Goal: Task Accomplishment & Management: Manage account settings

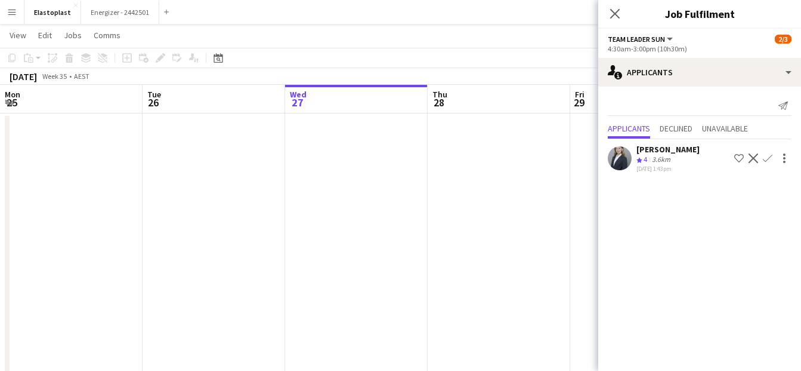
scroll to position [0, 474]
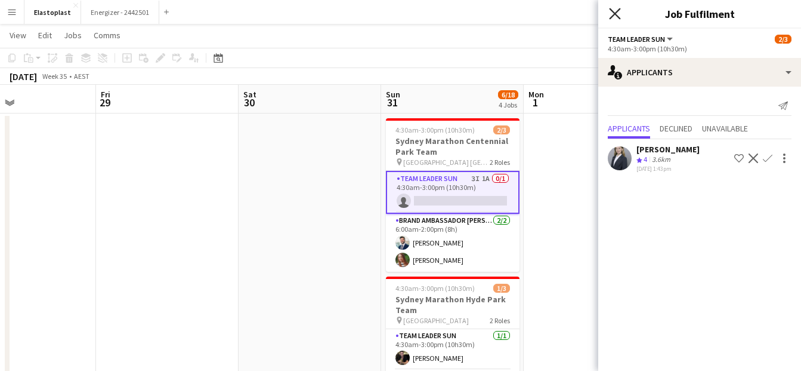
click at [619, 18] on icon "Close pop-in" at bounding box center [614, 13] width 11 height 11
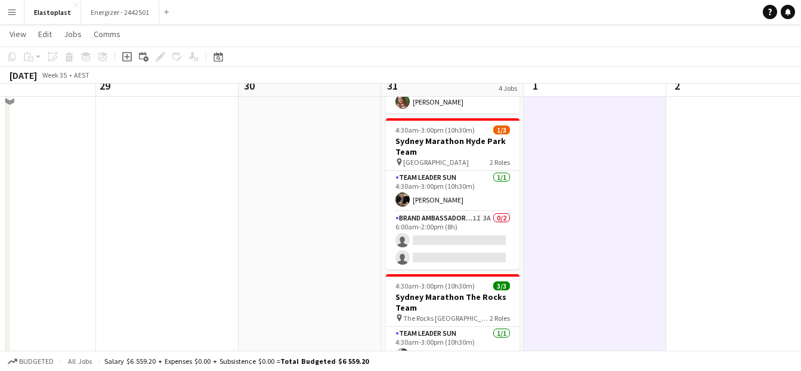
scroll to position [182, 0]
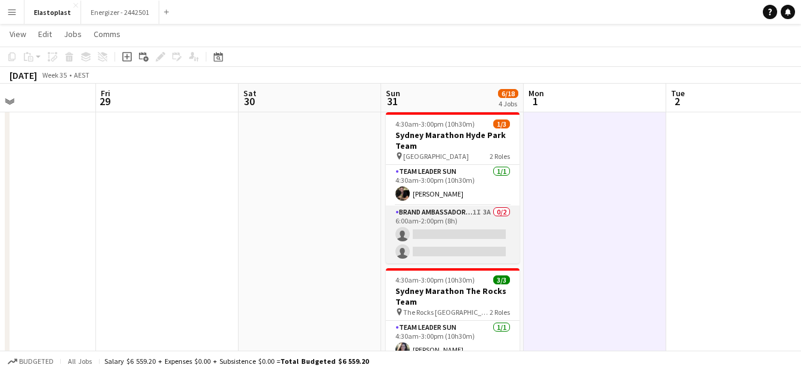
click at [493, 221] on app-card-role "Brand Ambassador Sun 1I 3A 0/2 6:00am-2:00pm (8h) single-neutral-actions single…" at bounding box center [453, 234] width 134 height 58
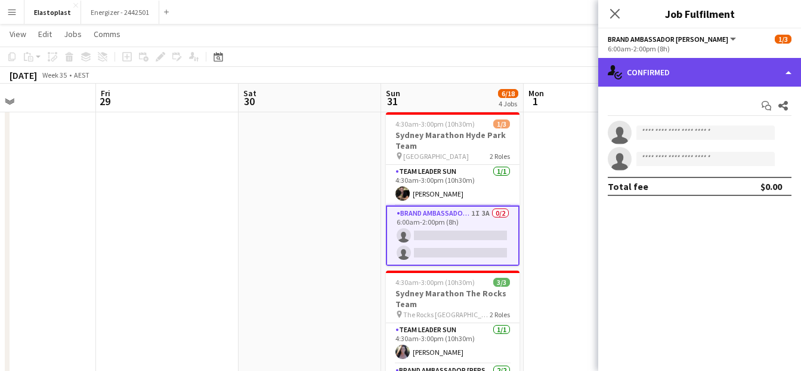
click at [707, 75] on div "single-neutral-actions-check-2 Confirmed" at bounding box center [699, 72] width 203 height 29
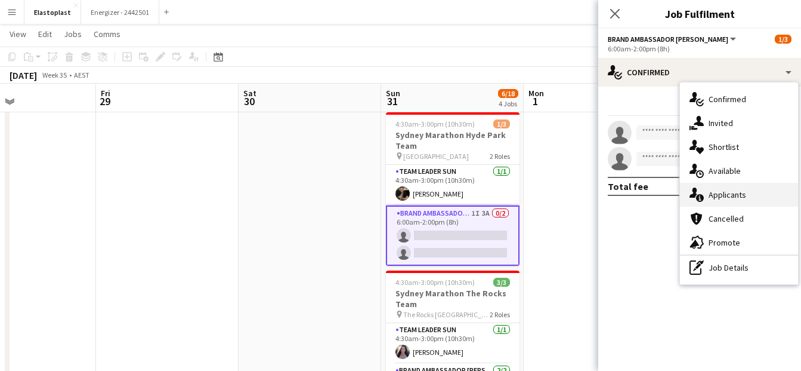
click at [740, 199] on div "single-neutral-actions-information Applicants" at bounding box center [739, 195] width 118 height 24
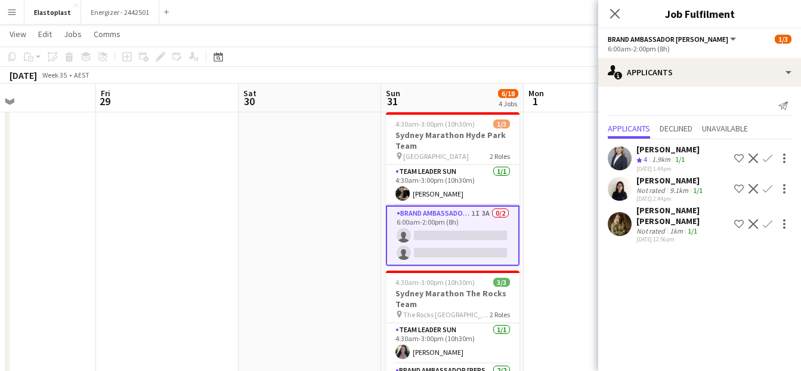
click at [622, 236] on app-user-avatar at bounding box center [620, 224] width 24 height 24
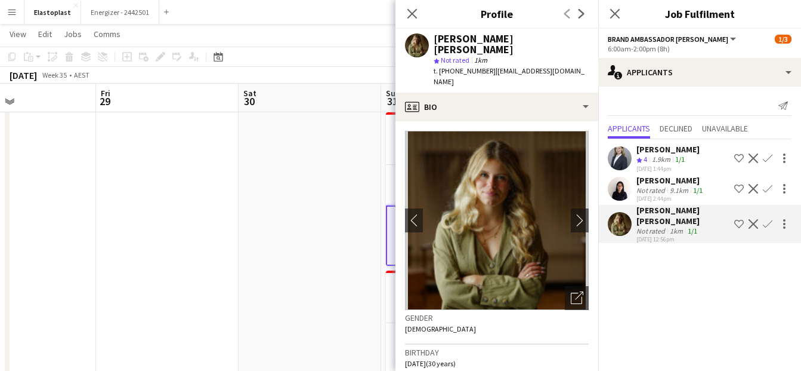
click at [328, 269] on app-date-cell at bounding box center [310, 289] width 143 height 675
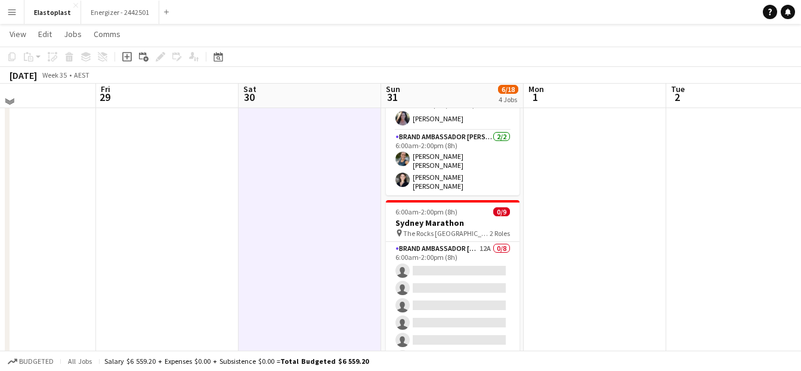
scroll to position [414, 0]
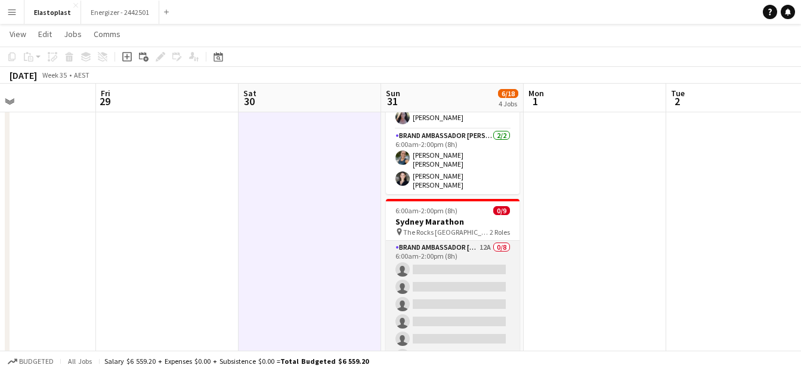
click at [479, 286] on app-card-role "Brand Ambassador Sun 12A 0/8 6:00am-2:00pm (8h) single-neutral-actions single-n…" at bounding box center [453, 321] width 134 height 162
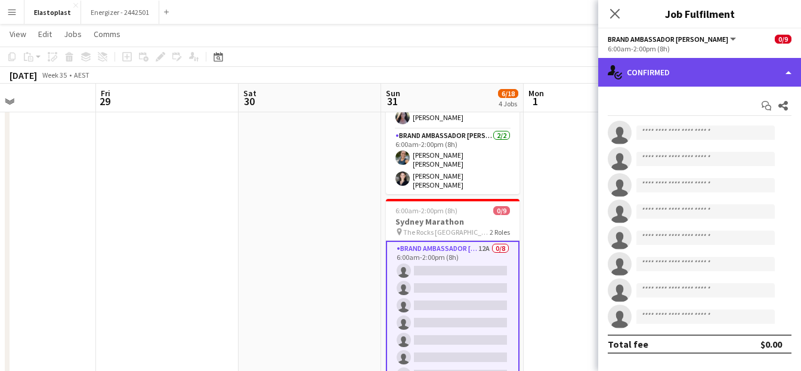
click at [703, 75] on div "single-neutral-actions-check-2 Confirmed" at bounding box center [699, 72] width 203 height 29
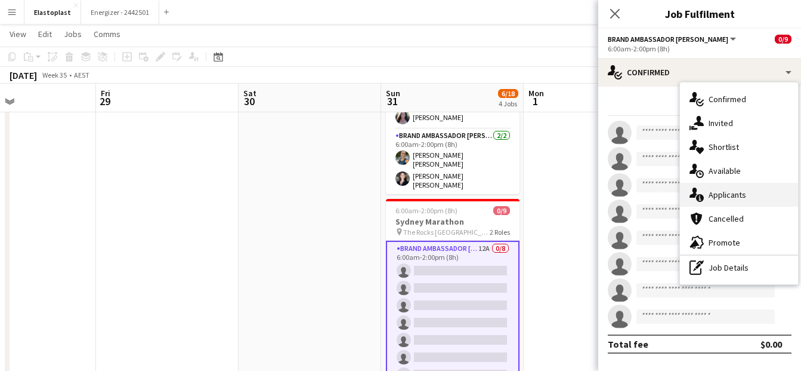
click at [717, 186] on div "single-neutral-actions-information Applicants" at bounding box center [739, 195] width 118 height 24
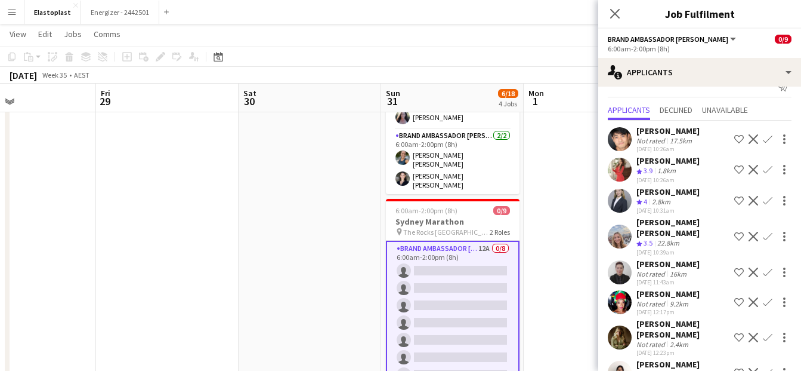
scroll to position [0, 0]
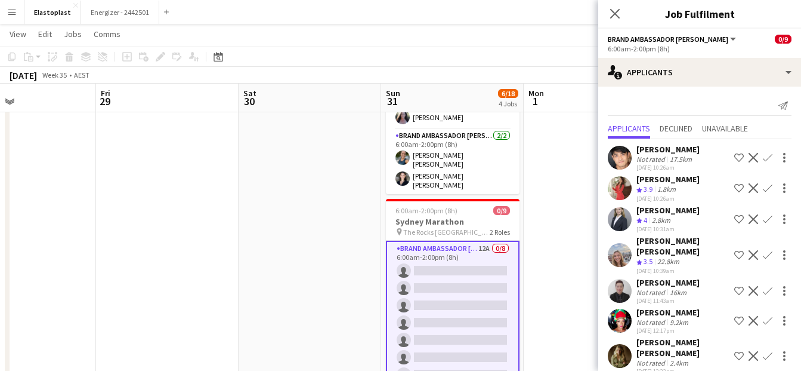
click at [618, 221] on app-user-avatar at bounding box center [620, 219] width 24 height 24
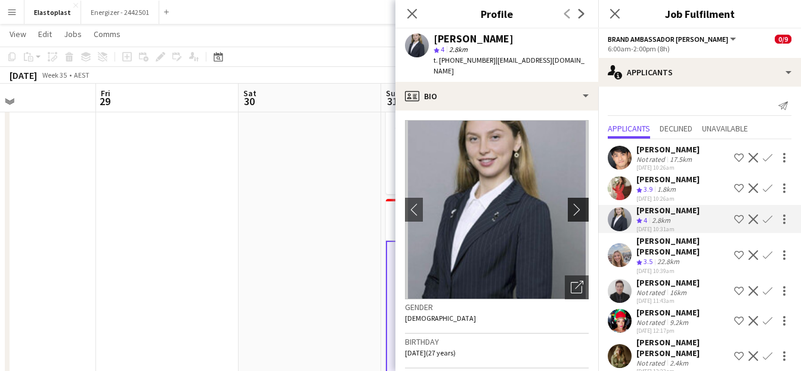
click at [571, 203] on app-icon "chevron-right" at bounding box center [580, 209] width 18 height 13
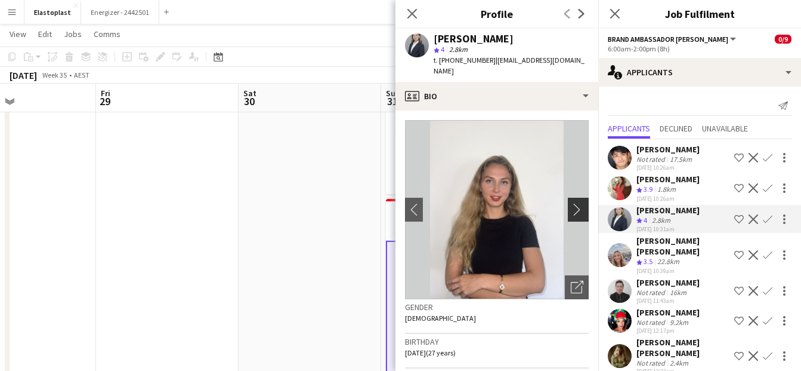
click at [571, 203] on app-icon "chevron-right" at bounding box center [580, 209] width 18 height 13
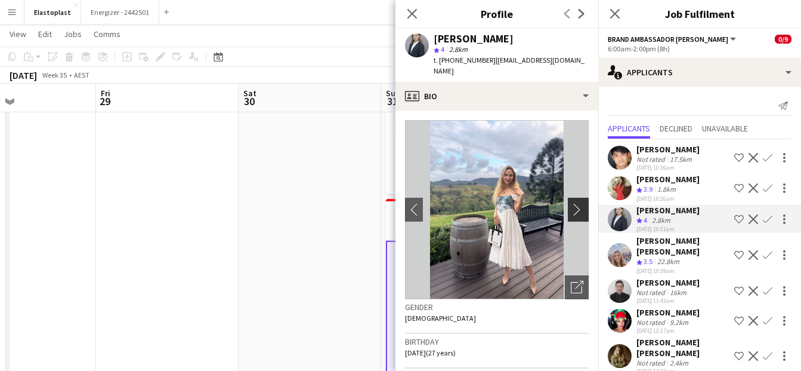
click at [571, 203] on app-icon "chevron-right" at bounding box center [580, 209] width 18 height 13
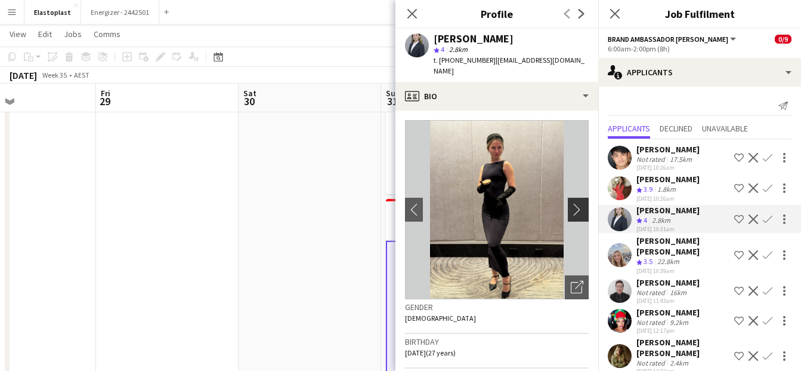
click at [571, 203] on app-icon "chevron-right" at bounding box center [580, 209] width 18 height 13
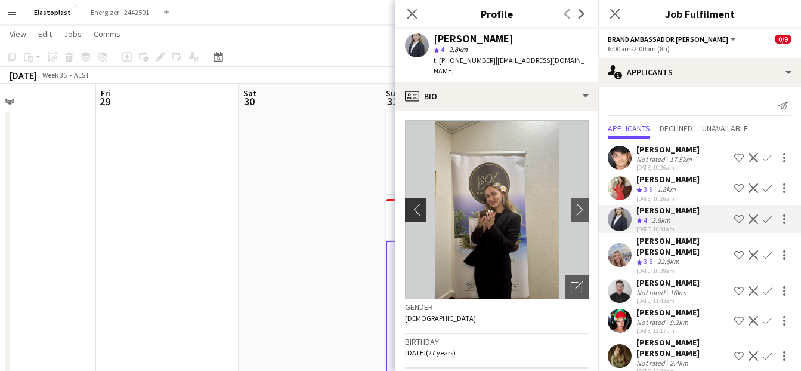
click at [406, 203] on app-icon "chevron-left" at bounding box center [414, 209] width 18 height 13
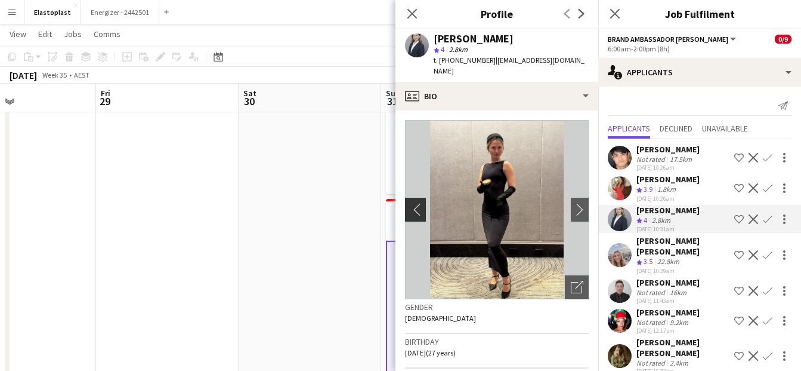
click at [416, 204] on app-icon "chevron-left" at bounding box center [414, 209] width 18 height 13
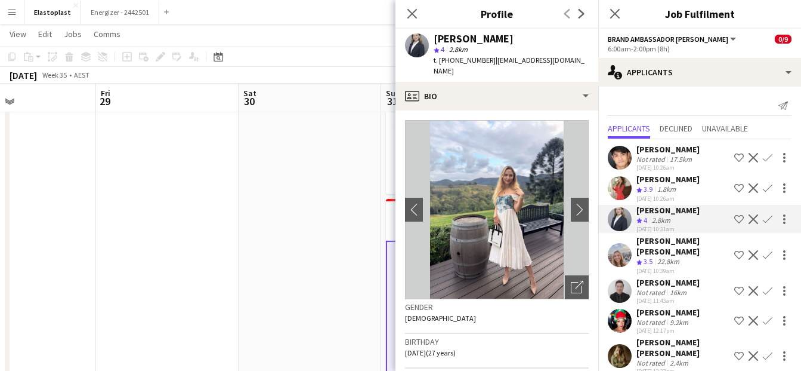
click at [347, 168] on app-date-cell at bounding box center [310, 57] width 143 height 675
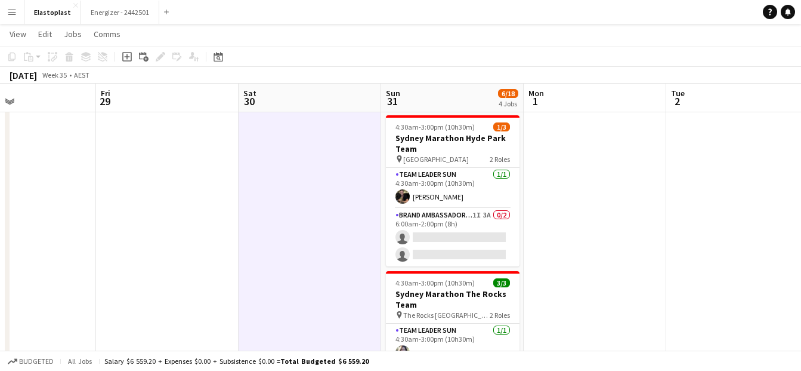
scroll to position [172, 0]
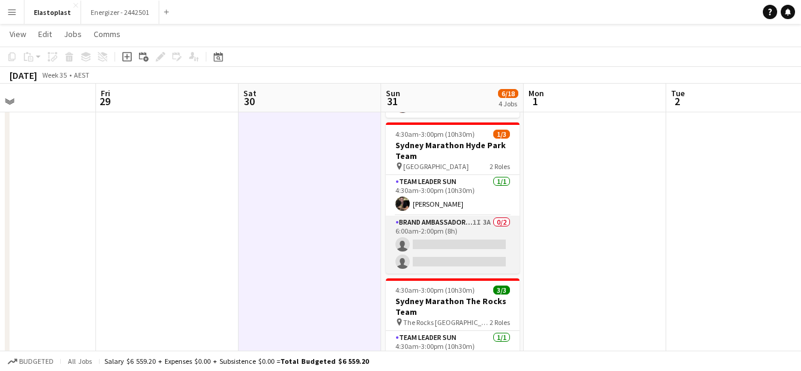
click at [456, 241] on app-card-role "Brand Ambassador Sun 1I 3A 0/2 6:00am-2:00pm (8h) single-neutral-actions single…" at bounding box center [453, 244] width 134 height 58
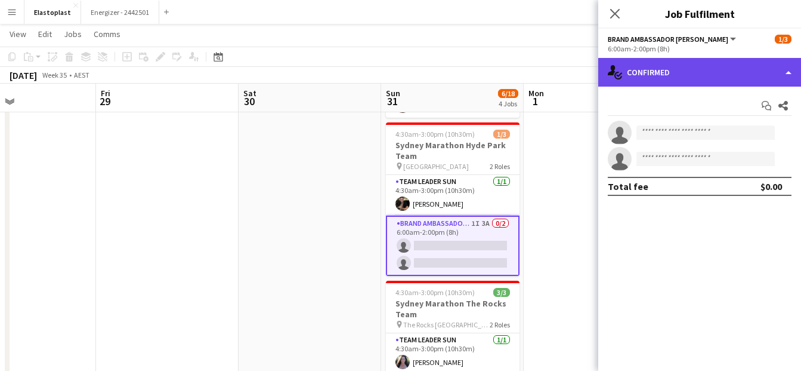
click at [686, 69] on div "single-neutral-actions-check-2 Confirmed" at bounding box center [699, 72] width 203 height 29
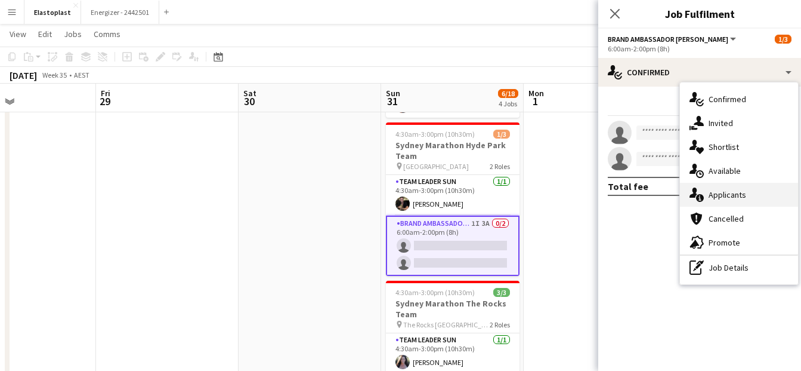
click at [729, 190] on div "single-neutral-actions-information Applicants" at bounding box center [739, 195] width 118 height 24
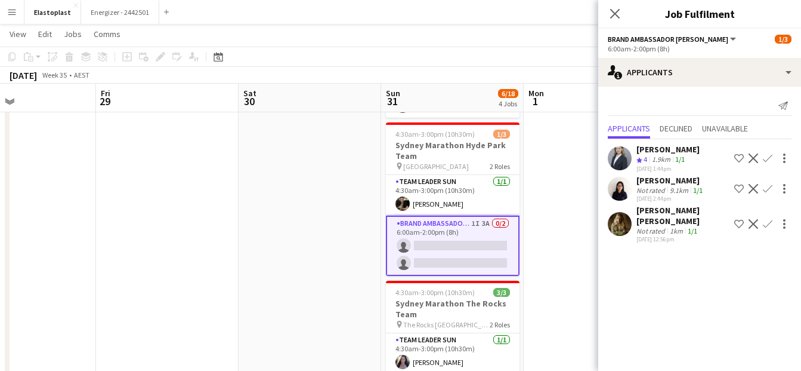
click at [767, 163] on app-icon "Confirm" at bounding box center [768, 158] width 10 height 10
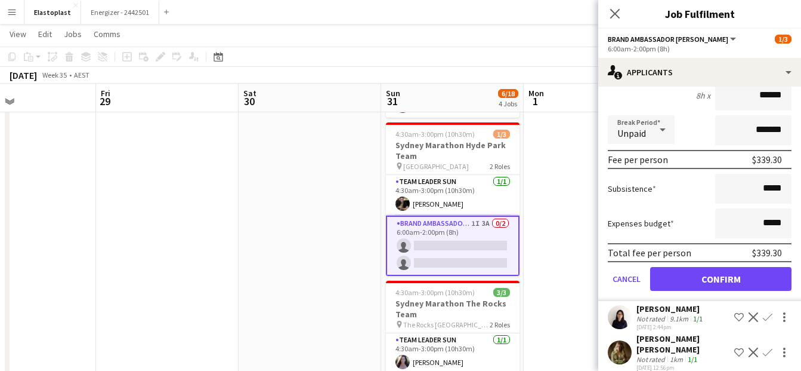
scroll to position [144, 0]
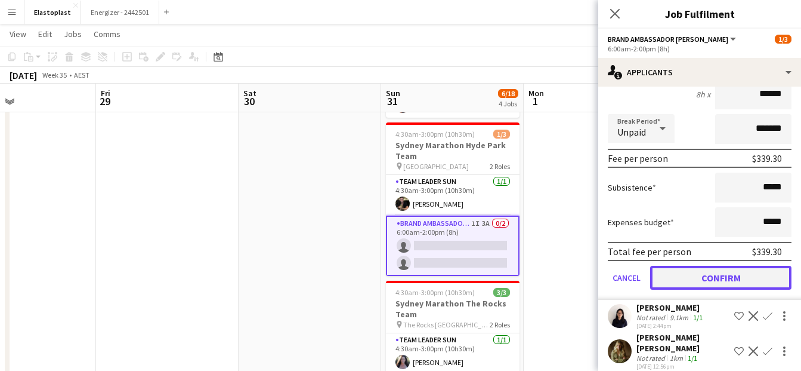
click at [730, 289] on button "Confirm" at bounding box center [720, 278] width 141 height 24
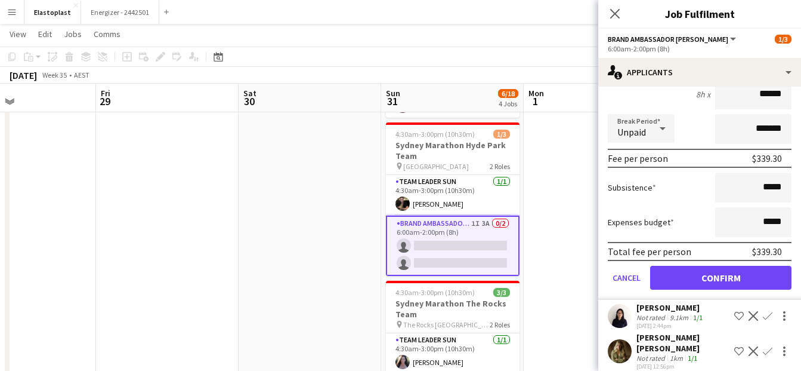
scroll to position [0, 0]
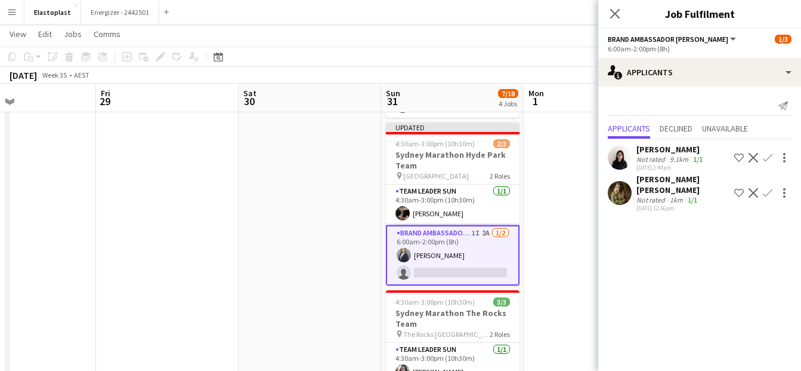
click at [561, 233] on app-date-cell at bounding box center [595, 299] width 143 height 675
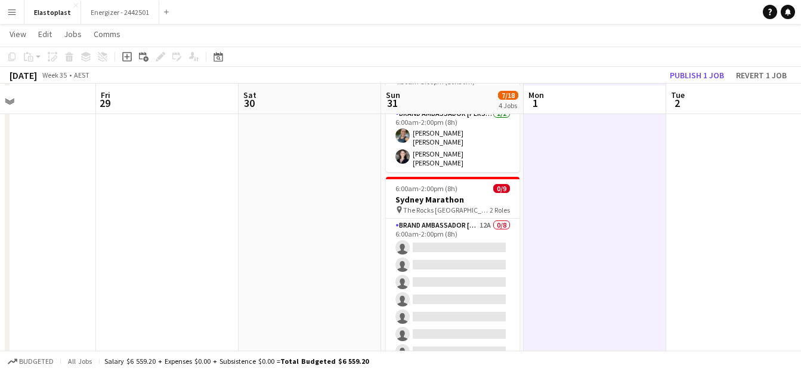
scroll to position [459, 0]
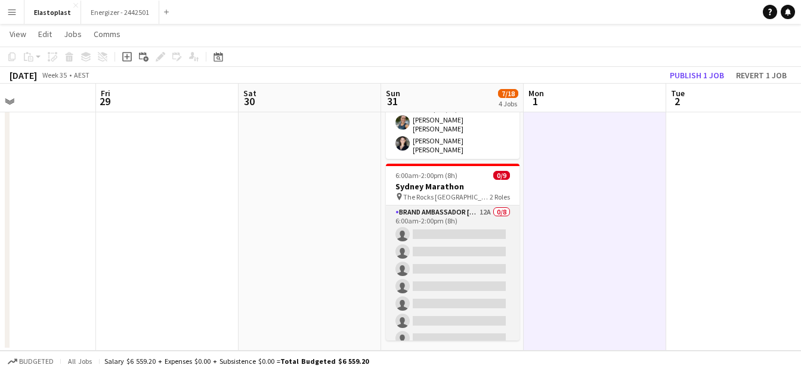
click at [501, 293] on app-card-role "Brand Ambassador Sun 12A 0/8 6:00am-2:00pm (8h) single-neutral-actions single-n…" at bounding box center [453, 286] width 134 height 162
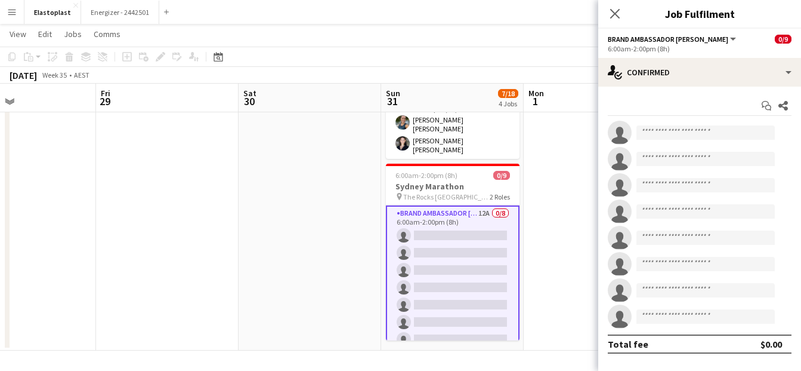
click at [563, 176] on app-date-cell at bounding box center [595, 12] width 143 height 675
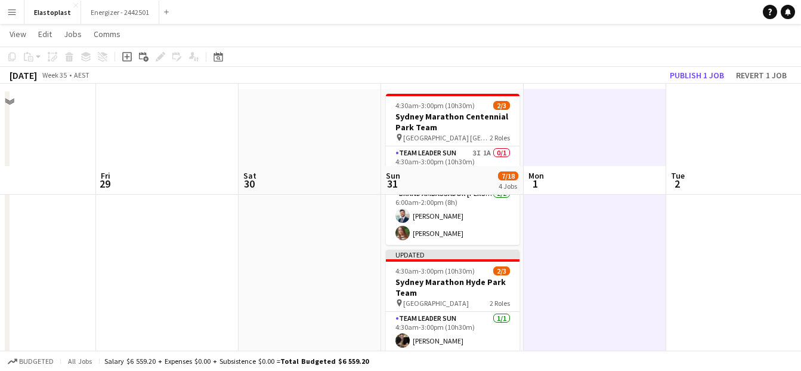
scroll to position [0, 0]
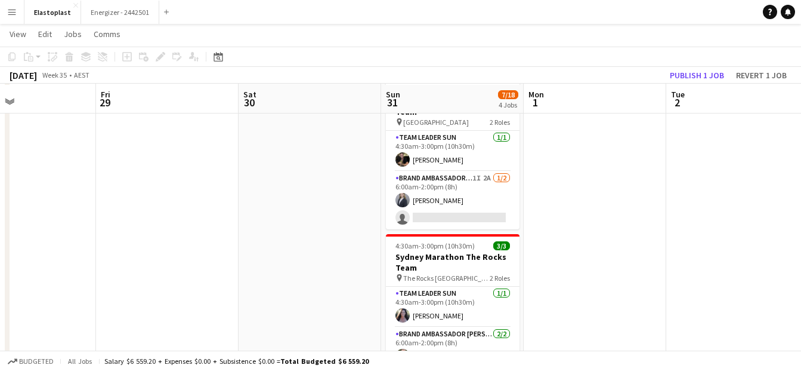
scroll to position [227, 0]
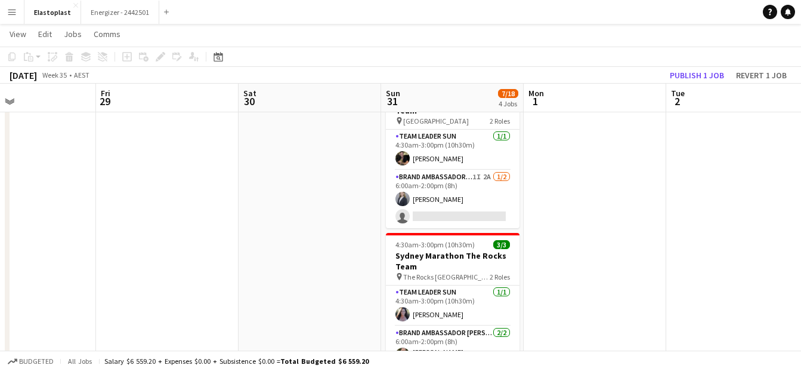
click at [678, 198] on app-date-cell at bounding box center [737, 244] width 143 height 675
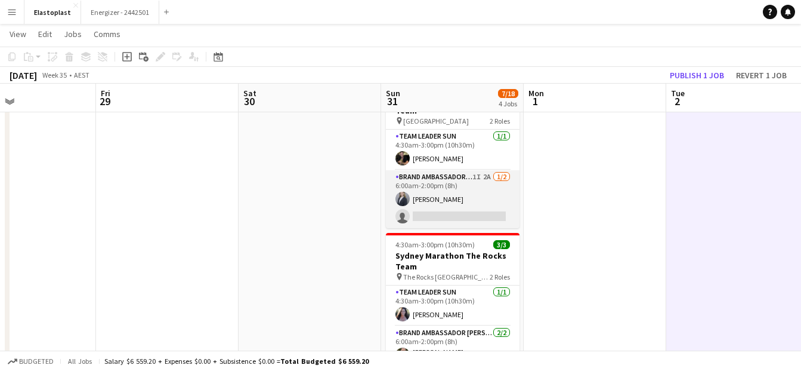
click at [434, 205] on app-card-role "Brand Ambassador Sun 1I 2A 1/2 6:00am-2:00pm (8h) Marcy Lyudmyla Golovach singl…" at bounding box center [453, 199] width 134 height 58
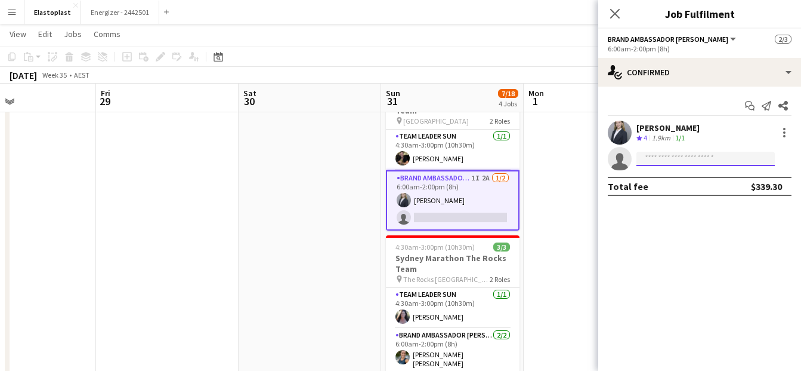
click at [666, 156] on input at bounding box center [706, 159] width 138 height 14
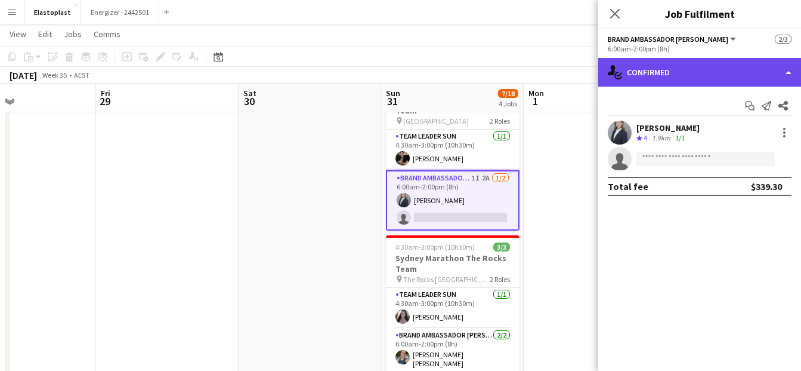
click at [662, 68] on div "single-neutral-actions-check-2 Confirmed" at bounding box center [699, 72] width 203 height 29
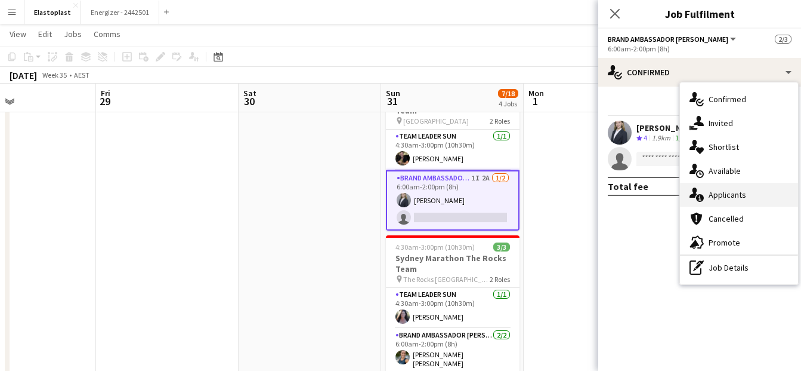
click at [723, 195] on div "single-neutral-actions-information Applicants" at bounding box center [739, 195] width 118 height 24
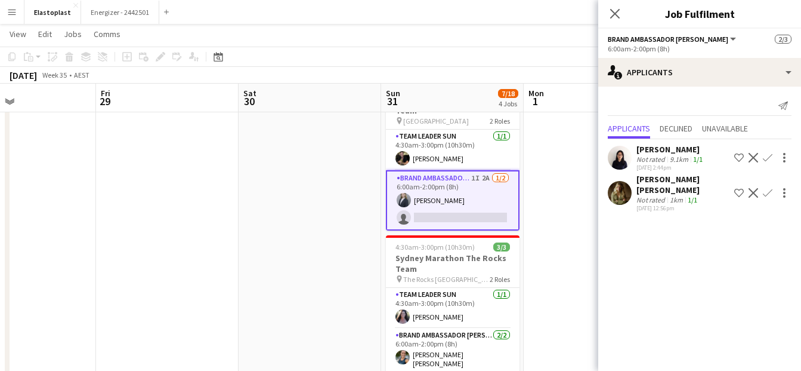
click at [767, 188] on app-icon "Confirm" at bounding box center [768, 193] width 10 height 10
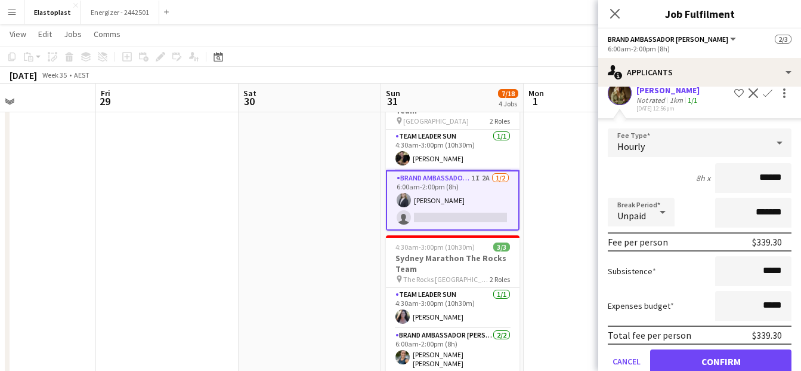
scroll to position [113, 0]
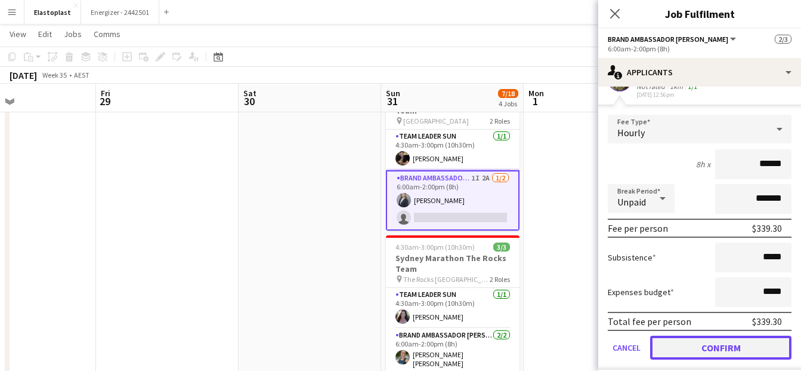
click at [746, 340] on button "Confirm" at bounding box center [720, 347] width 141 height 24
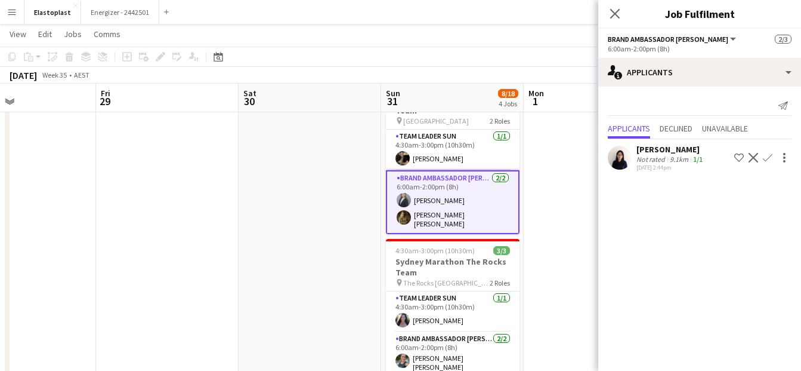
scroll to position [0, 0]
click at [569, 202] on app-date-cell at bounding box center [595, 244] width 143 height 675
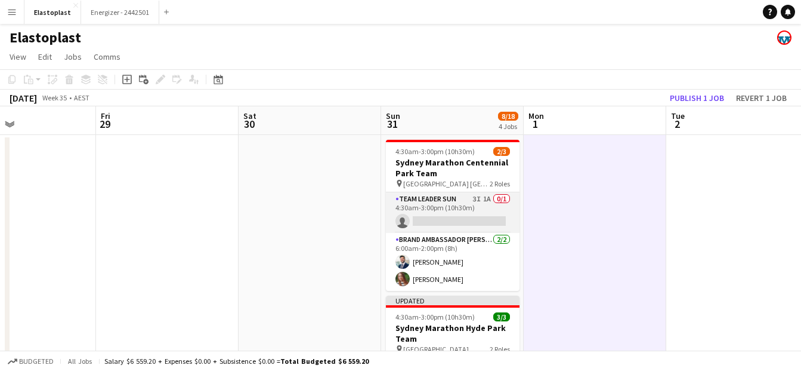
click at [446, 202] on app-card-role "Team Leader Sun 3I 1A 0/1 4:30am-3:00pm (10h30m) single-neutral-actions" at bounding box center [453, 212] width 134 height 41
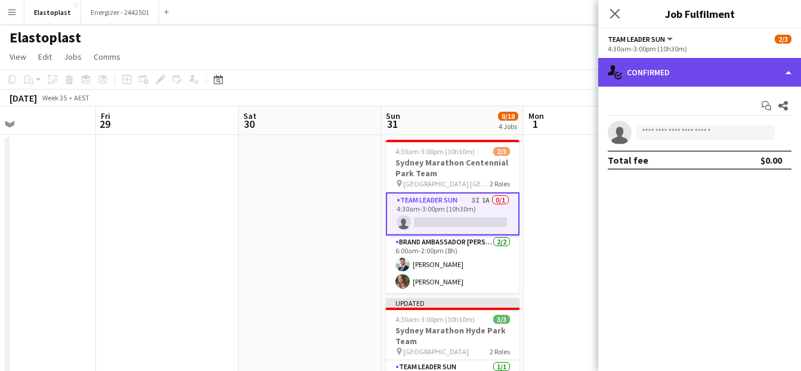
click at [700, 76] on div "single-neutral-actions-check-2 Confirmed" at bounding box center [699, 72] width 203 height 29
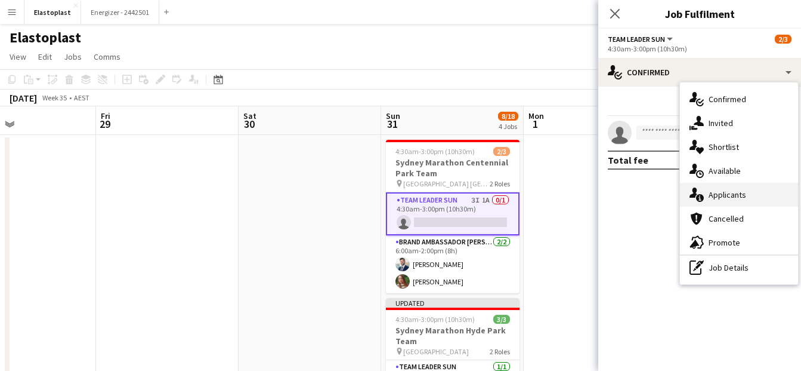
click at [739, 197] on div "single-neutral-actions-information Applicants" at bounding box center [739, 195] width 118 height 24
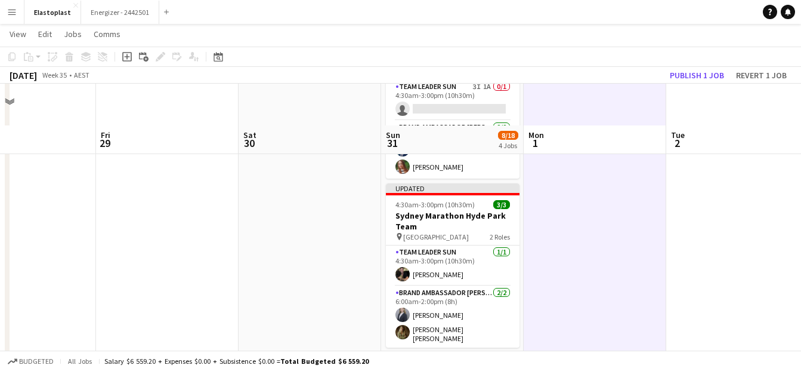
scroll to position [106, 0]
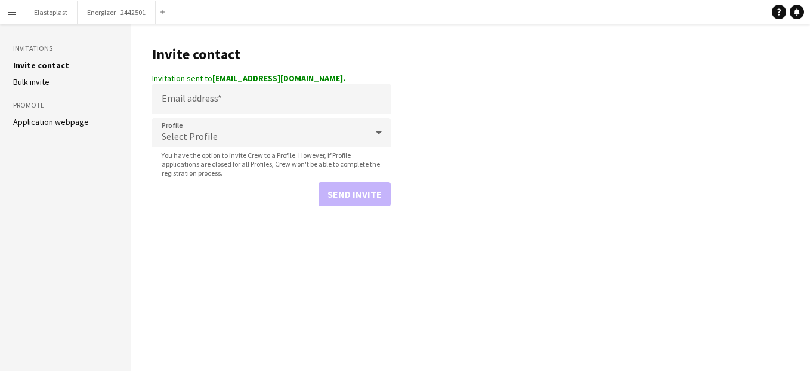
click at [13, 18] on button "Menu" at bounding box center [12, 12] width 24 height 24
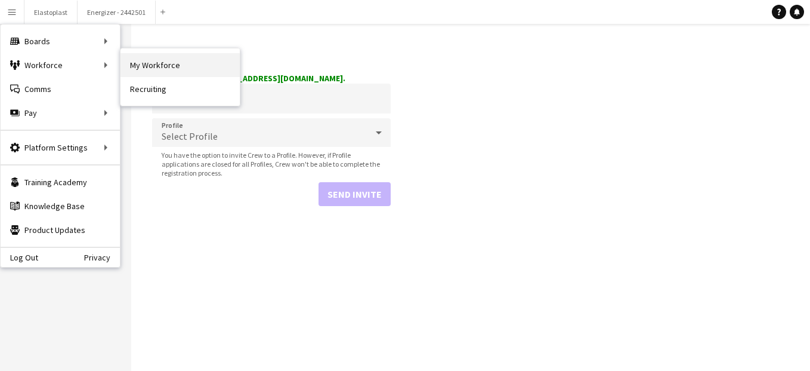
click at [134, 66] on link "My Workforce" at bounding box center [180, 65] width 119 height 24
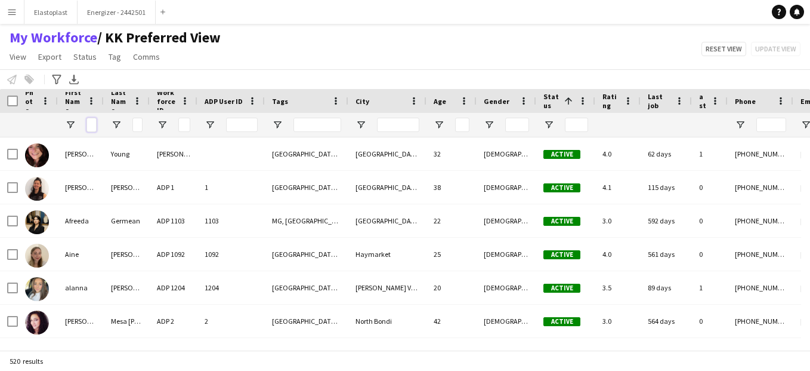
click at [88, 126] on input "First Name Filter Input" at bounding box center [92, 125] width 10 height 14
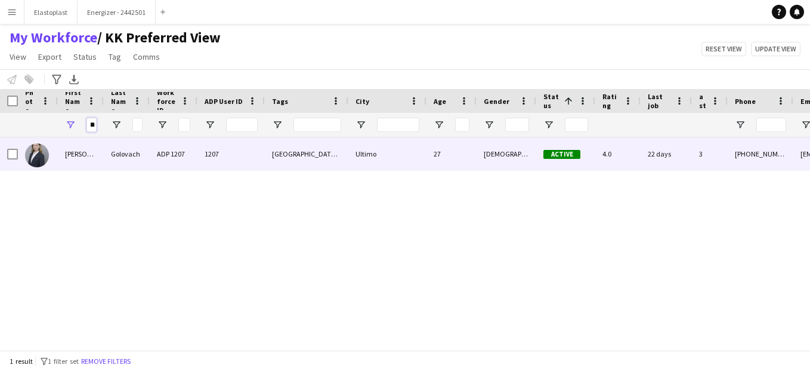
type input "*****"
click at [30, 155] on img at bounding box center [37, 155] width 24 height 24
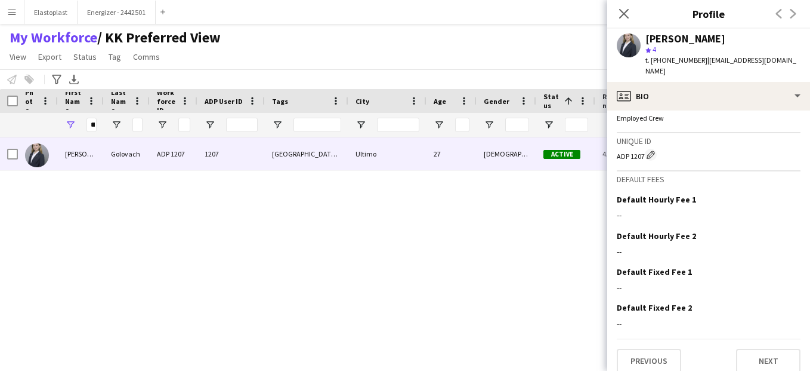
scroll to position [511, 0]
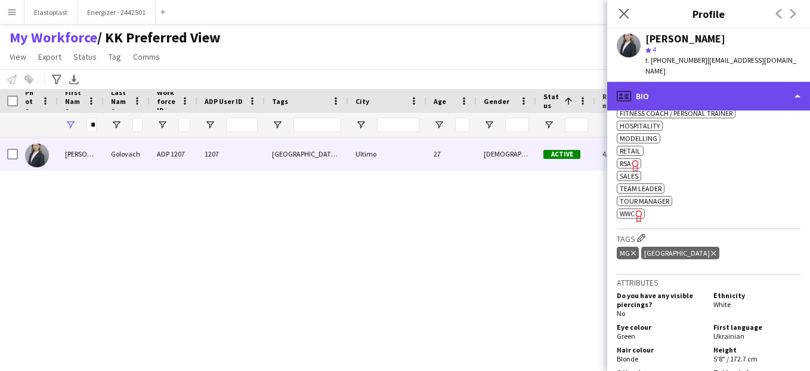
click at [751, 82] on div "profile Bio" at bounding box center [708, 96] width 203 height 29
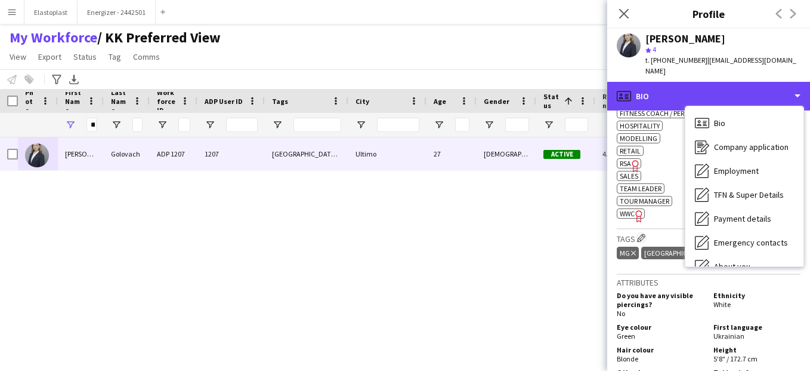
scroll to position [112, 0]
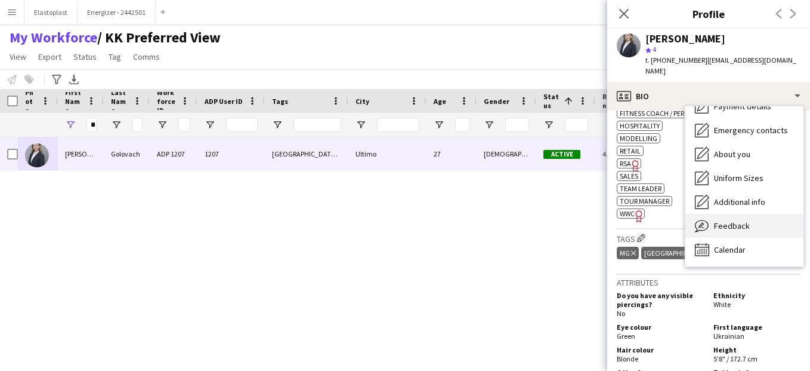
click at [754, 214] on div "Feedback Feedback" at bounding box center [745, 226] width 118 height 24
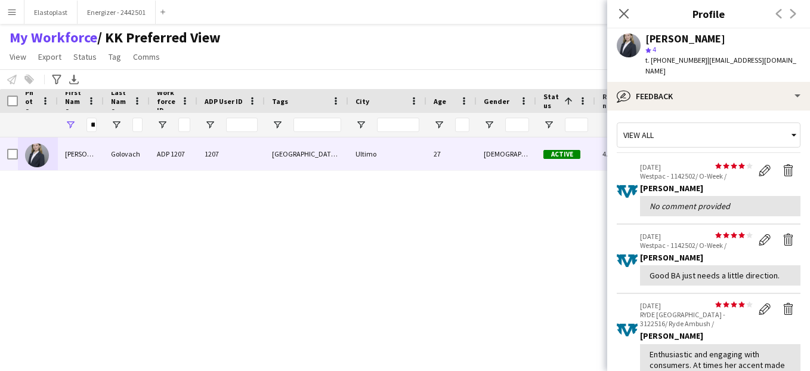
scroll to position [0, 0]
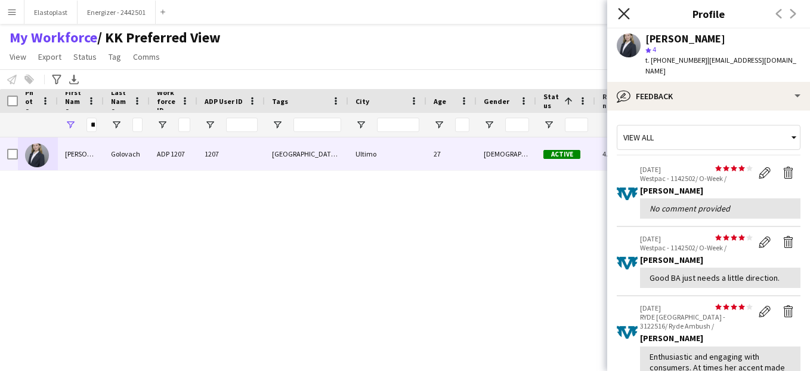
click at [628, 14] on icon "Close pop-in" at bounding box center [623, 13] width 11 height 11
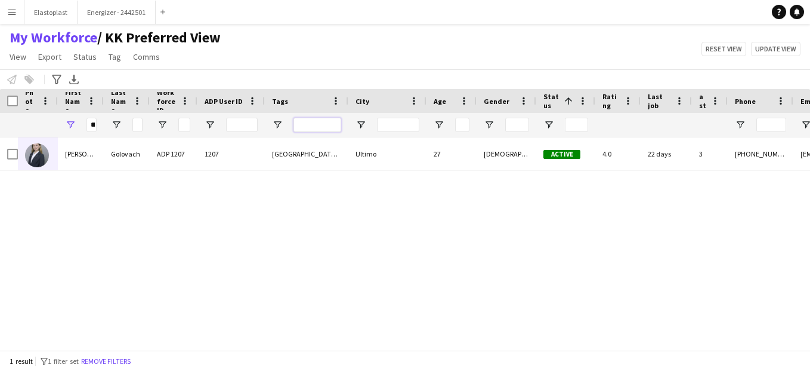
click at [323, 130] on input "Tags Filter Input" at bounding box center [318, 125] width 48 height 14
type input "***"
drag, startPoint x: 88, startPoint y: 124, endPoint x: 97, endPoint y: 123, distance: 9.0
click at [97, 123] on div "*****" at bounding box center [81, 125] width 46 height 24
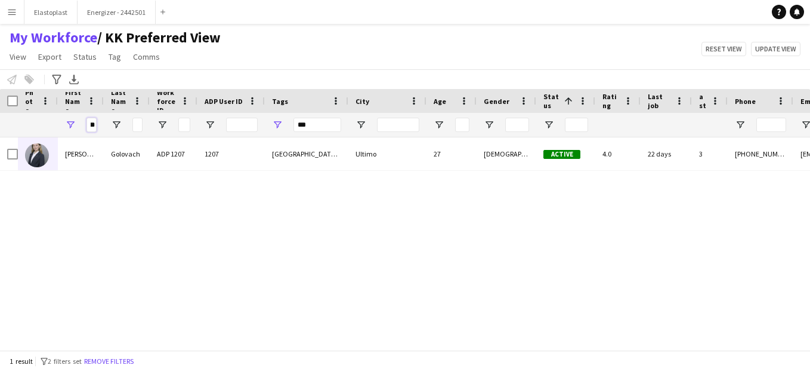
type input "*"
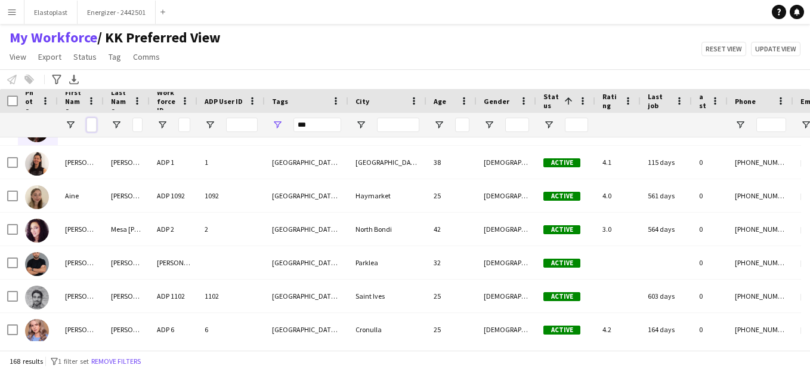
scroll to position [0, 0]
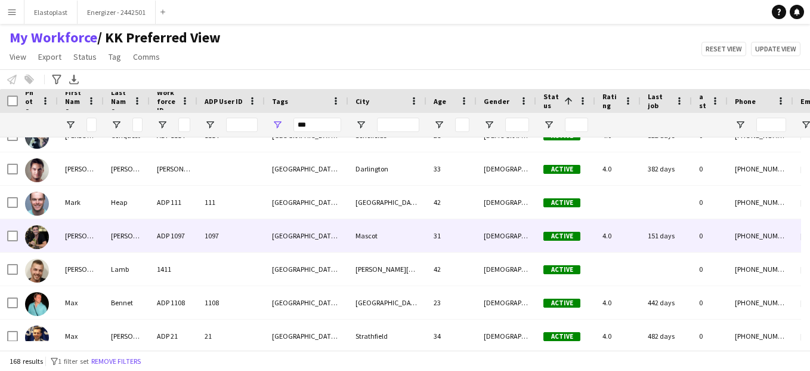
click at [209, 237] on span "1097" at bounding box center [212, 235] width 14 height 9
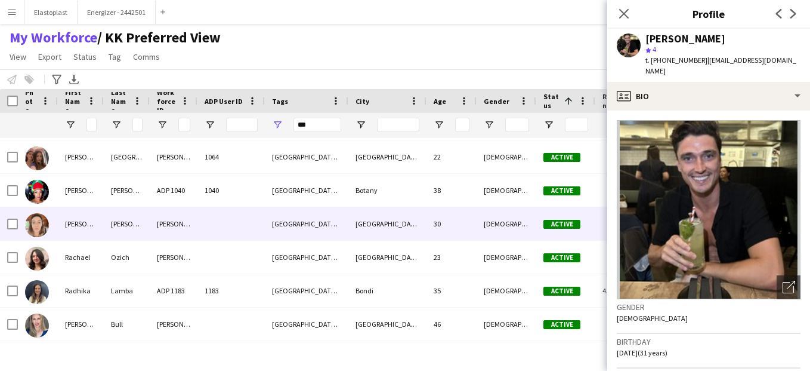
scroll to position [3205, 0]
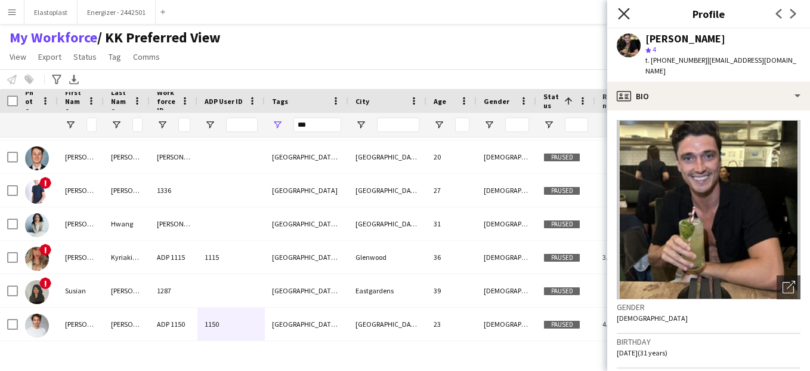
click at [627, 11] on icon at bounding box center [623, 13] width 11 height 11
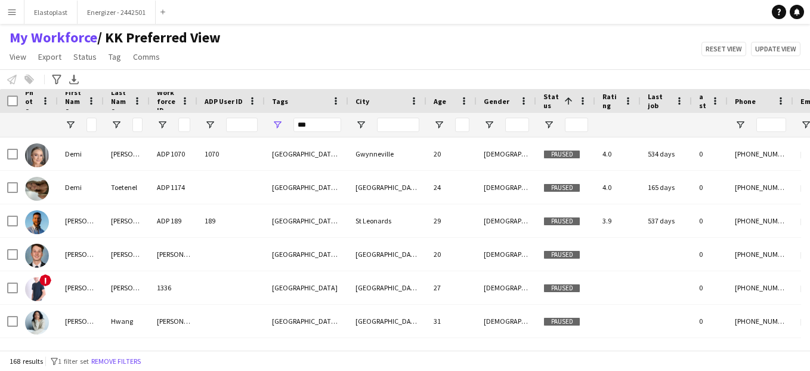
scroll to position [5274, 0]
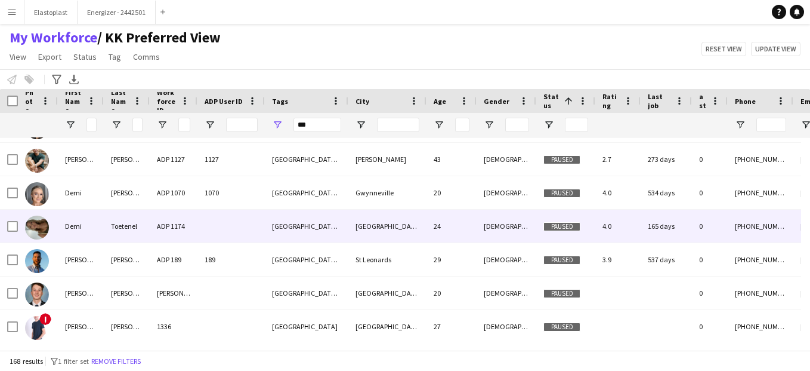
click at [287, 230] on div "[GEOGRAPHIC_DATA], [GEOGRAPHIC_DATA]" at bounding box center [307, 225] width 84 height 33
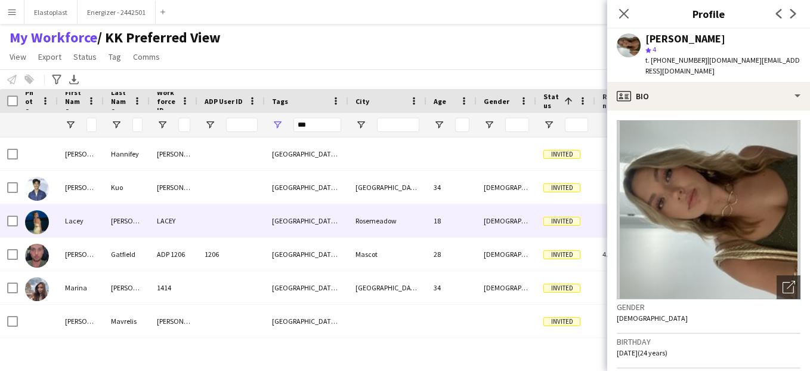
scroll to position [4845, 0]
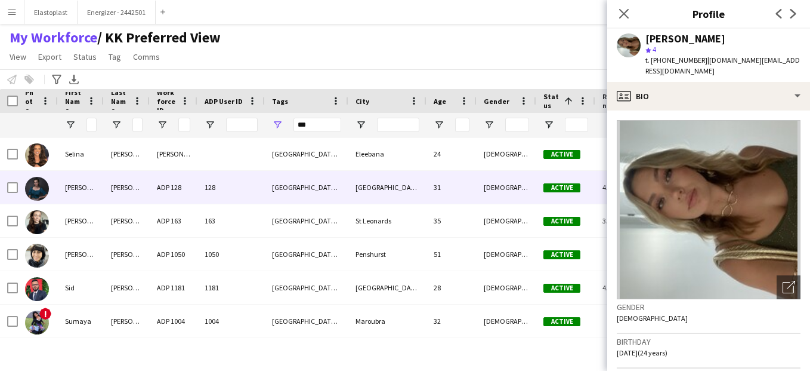
click at [283, 192] on div "[GEOGRAPHIC_DATA], [GEOGRAPHIC_DATA]" at bounding box center [307, 187] width 84 height 33
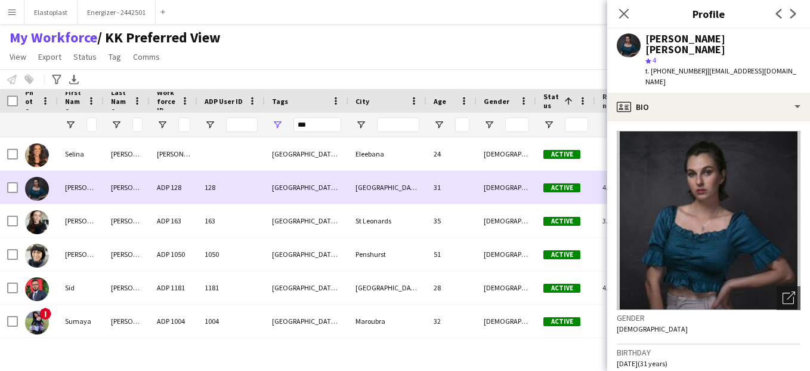
click at [283, 174] on div "[GEOGRAPHIC_DATA], [GEOGRAPHIC_DATA]" at bounding box center [307, 187] width 84 height 33
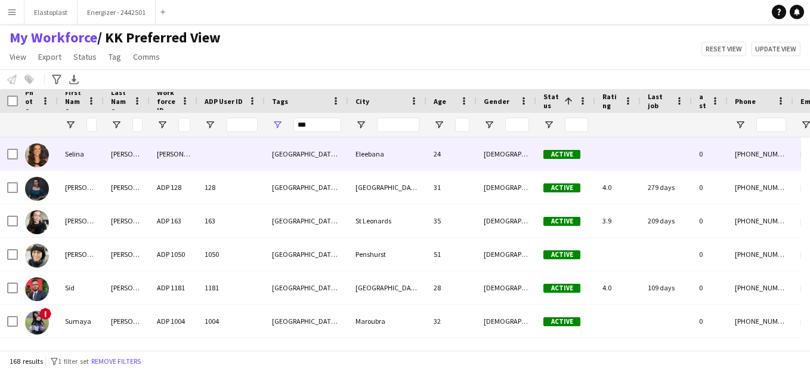
click at [279, 162] on div "[GEOGRAPHIC_DATA], [GEOGRAPHIC_DATA]" at bounding box center [307, 153] width 84 height 33
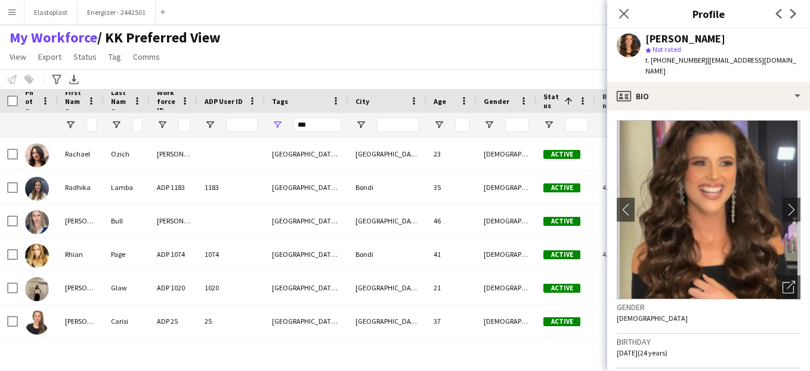
scroll to position [3241, 0]
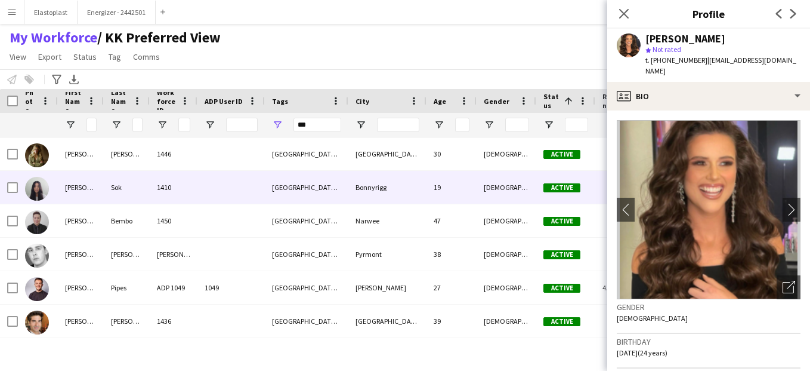
click at [252, 180] on div at bounding box center [230, 187] width 67 height 33
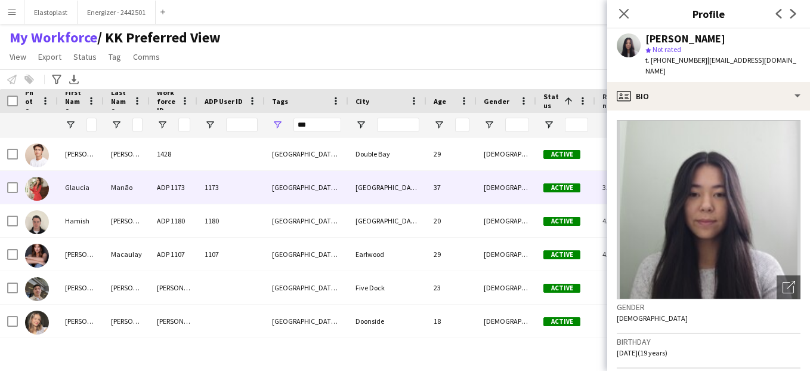
scroll to position [1303, 0]
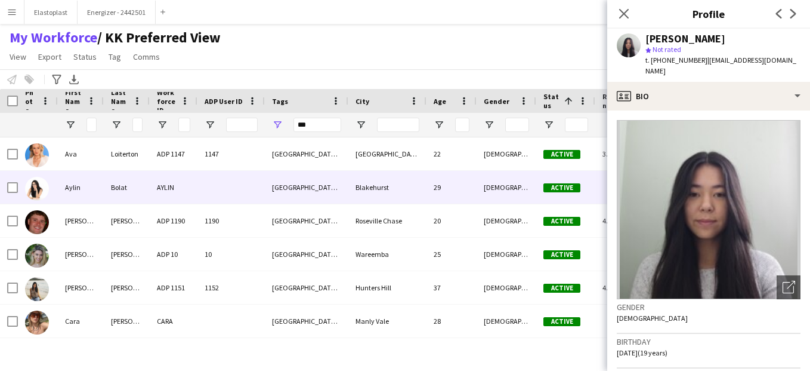
click at [240, 179] on div at bounding box center [230, 187] width 67 height 33
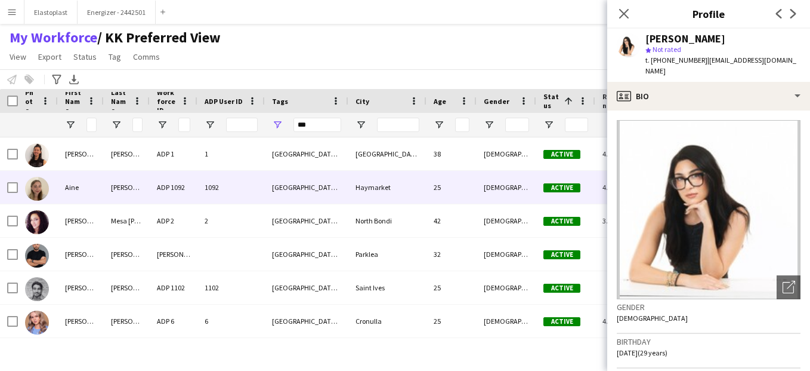
scroll to position [0, 0]
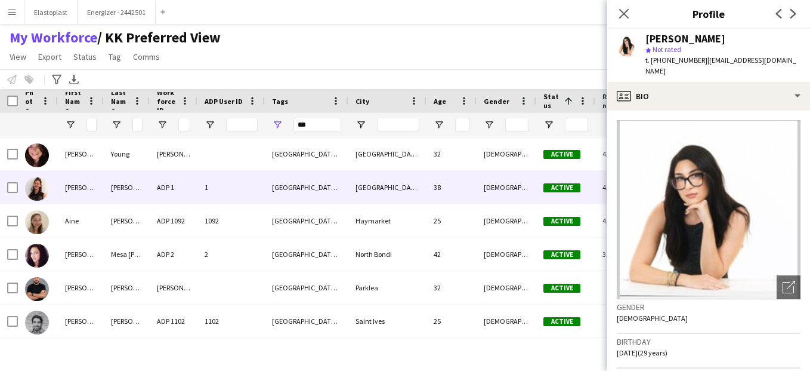
click at [240, 179] on div "1" at bounding box center [230, 187] width 67 height 33
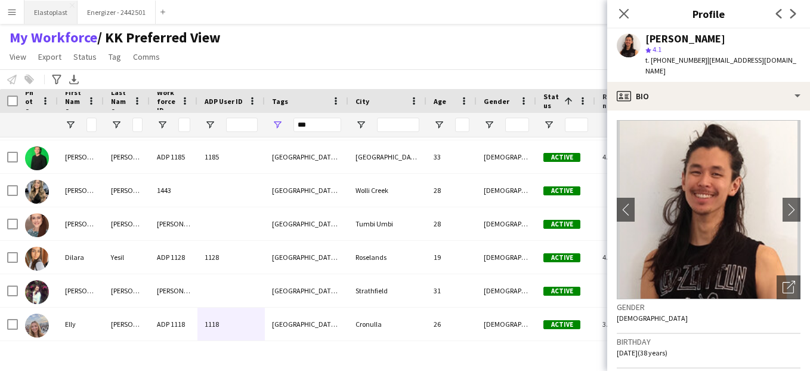
click at [52, 18] on button "Elastoplast Close" at bounding box center [50, 12] width 53 height 23
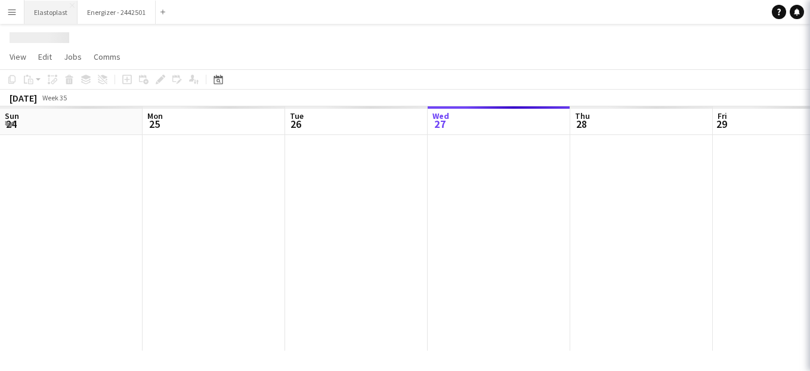
scroll to position [0, 285]
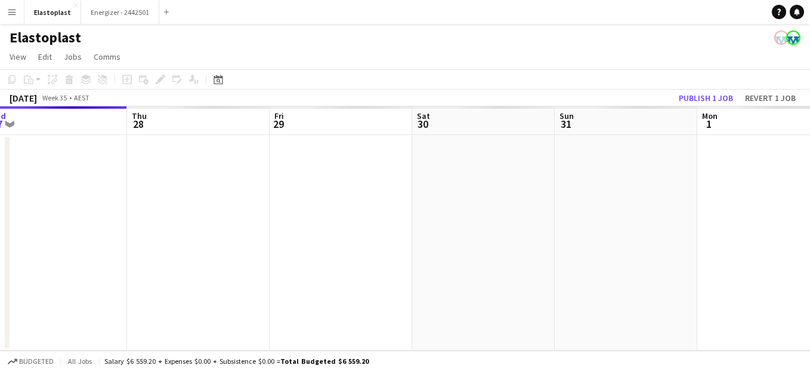
drag, startPoint x: 567, startPoint y: 317, endPoint x: 409, endPoint y: 293, distance: 160.0
click at [409, 293] on app-calendar-viewport "Sun 24 Mon 25 Tue 26 Wed 27 Thu 28 Fri 29 Sat 30 Sun 31 Mon 1 Tue 2 Wed 3" at bounding box center [405, 228] width 810 height 244
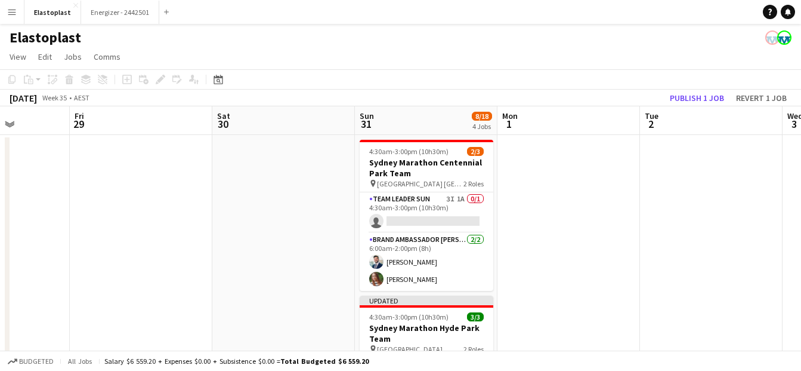
drag, startPoint x: 458, startPoint y: 280, endPoint x: 257, endPoint y: 248, distance: 203.1
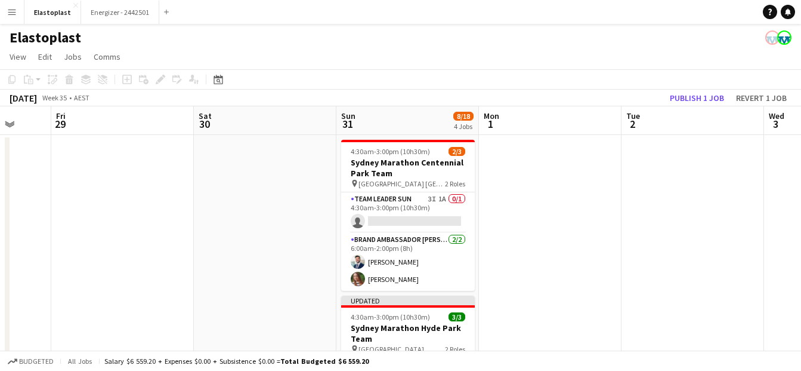
drag, startPoint x: 585, startPoint y: 264, endPoint x: 560, endPoint y: 263, distance: 25.7
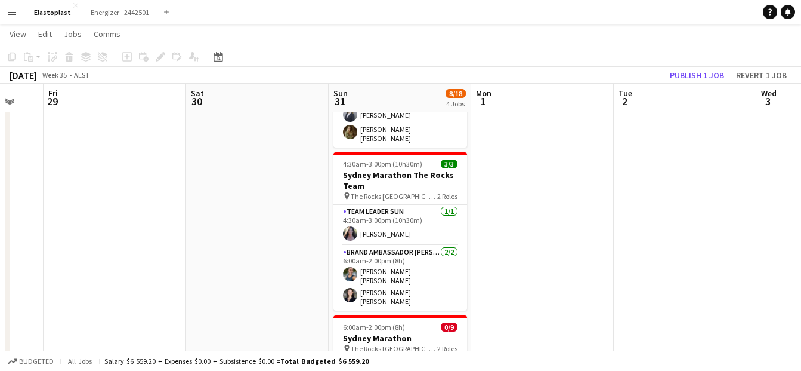
scroll to position [313, 0]
